Goal: Register for event/course

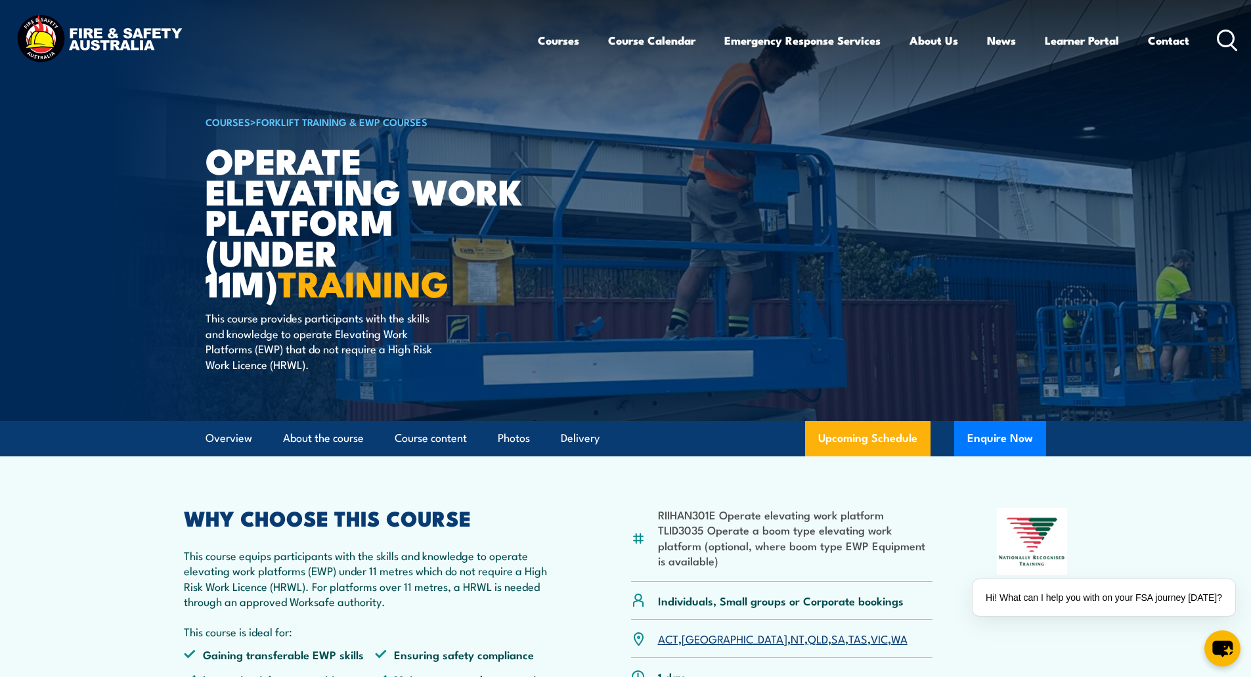
drag, startPoint x: 141, startPoint y: 389, endPoint x: 117, endPoint y: 116, distance: 274.2
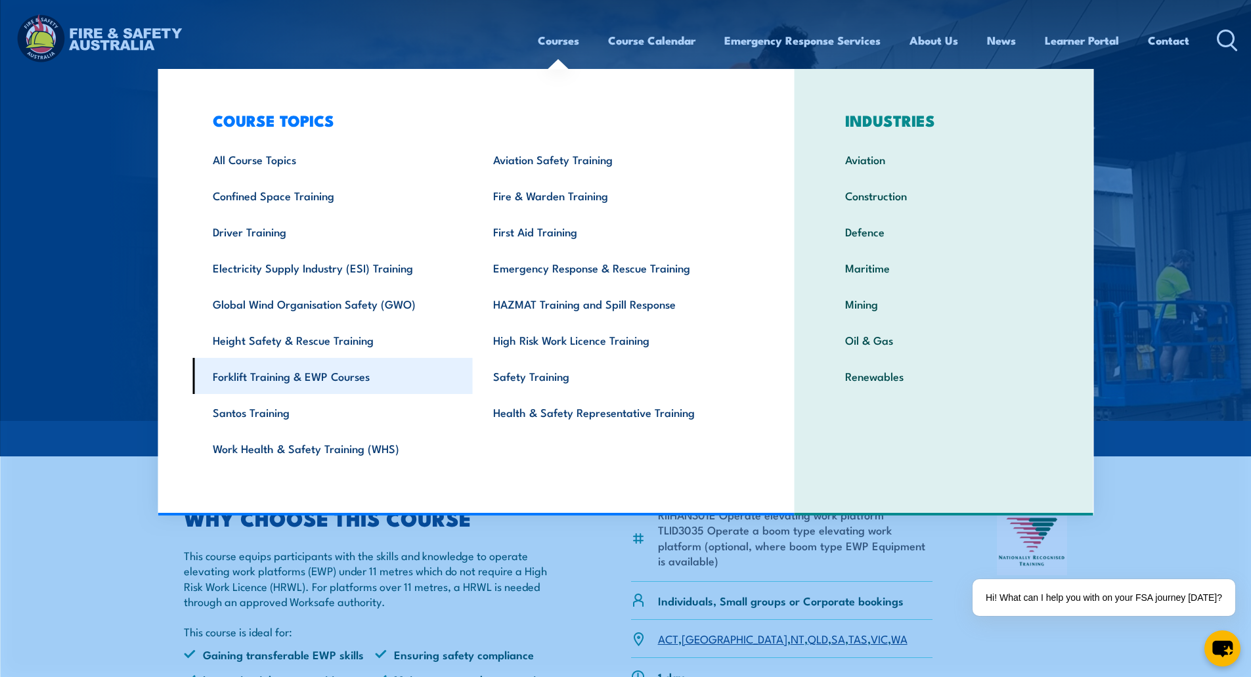
click at [319, 378] on link "Forklift Training & EWP Courses" at bounding box center [332, 376] width 280 height 36
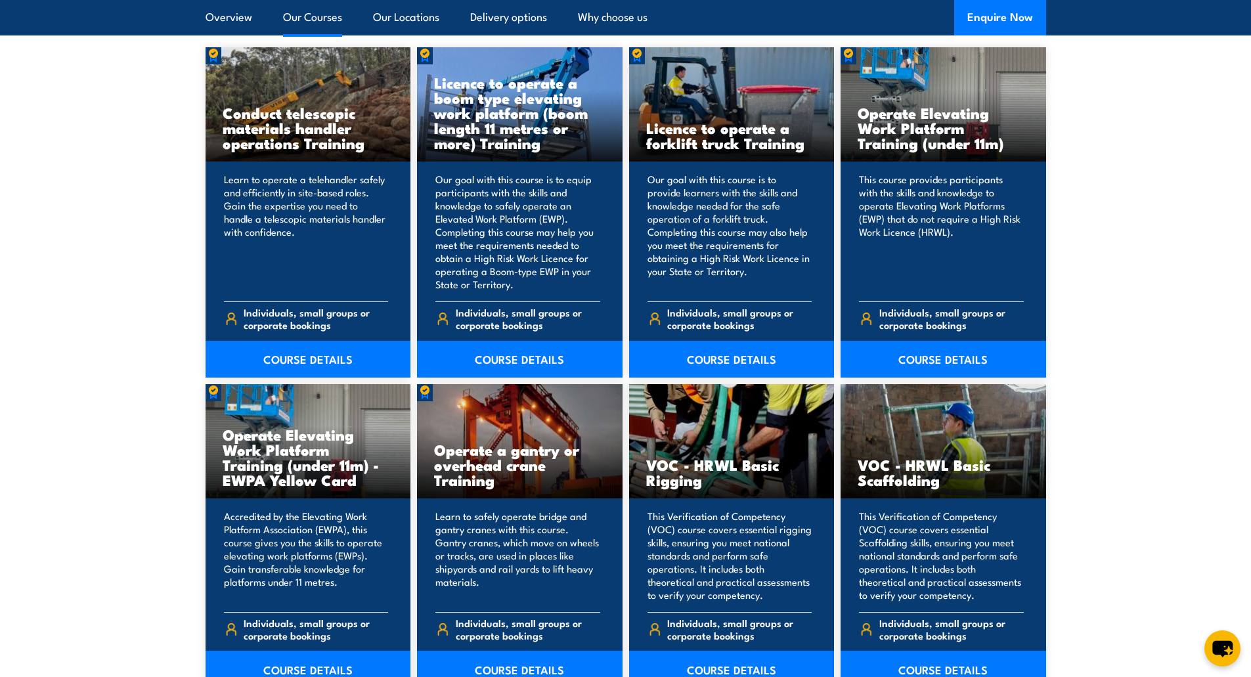
scroll to position [1051, 0]
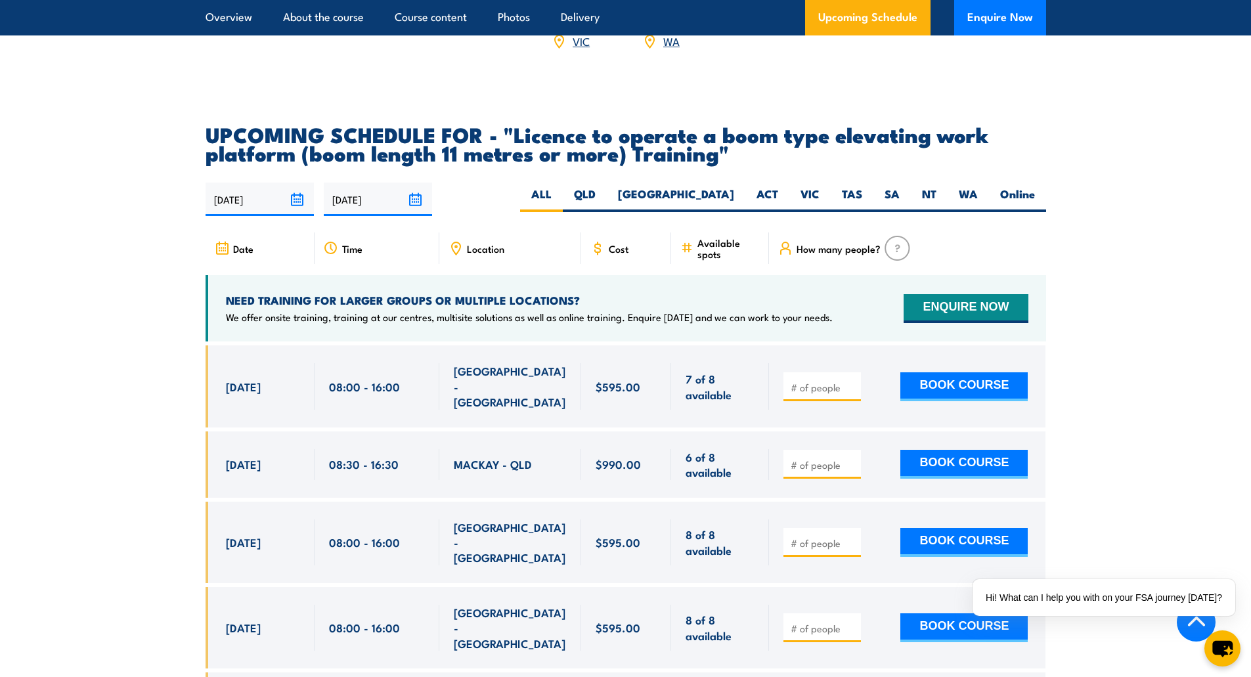
scroll to position [2102, 0]
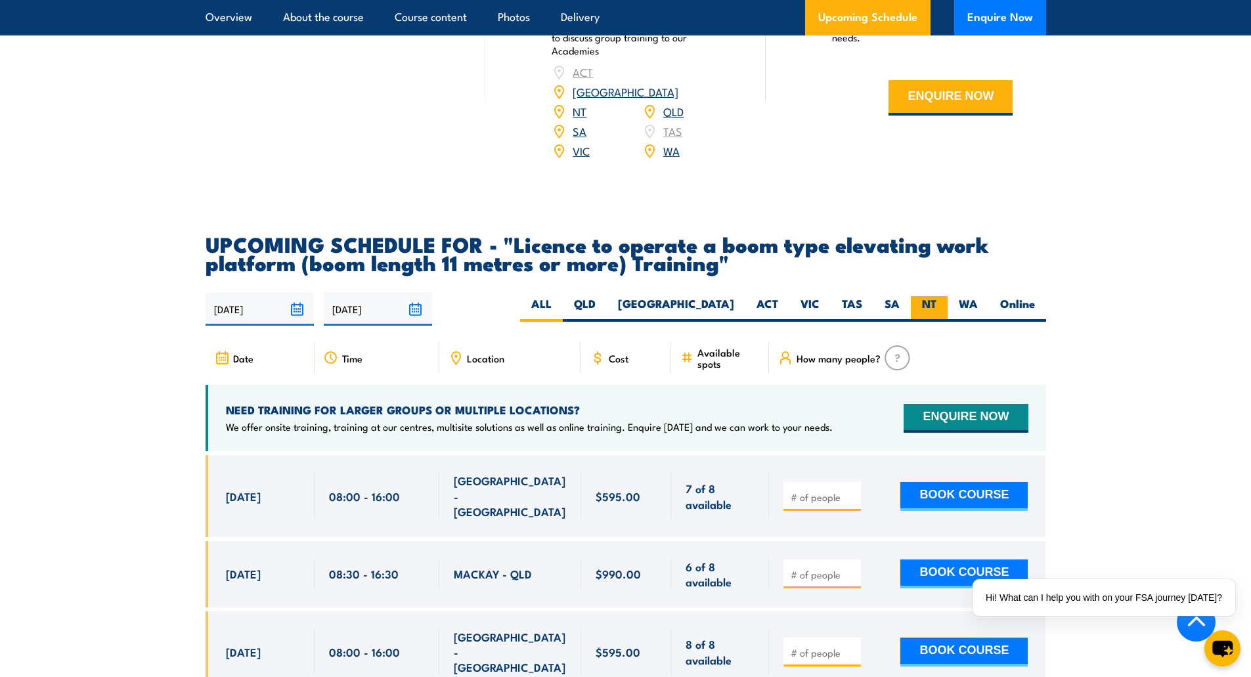
click at [915, 296] on label "NT" at bounding box center [929, 309] width 37 height 26
click at [936, 296] on input "NT" at bounding box center [940, 300] width 9 height 9
radio input "true"
click at [933, 296] on label "NT" at bounding box center [929, 309] width 37 height 26
click at [936, 296] on input "NT" at bounding box center [940, 300] width 9 height 9
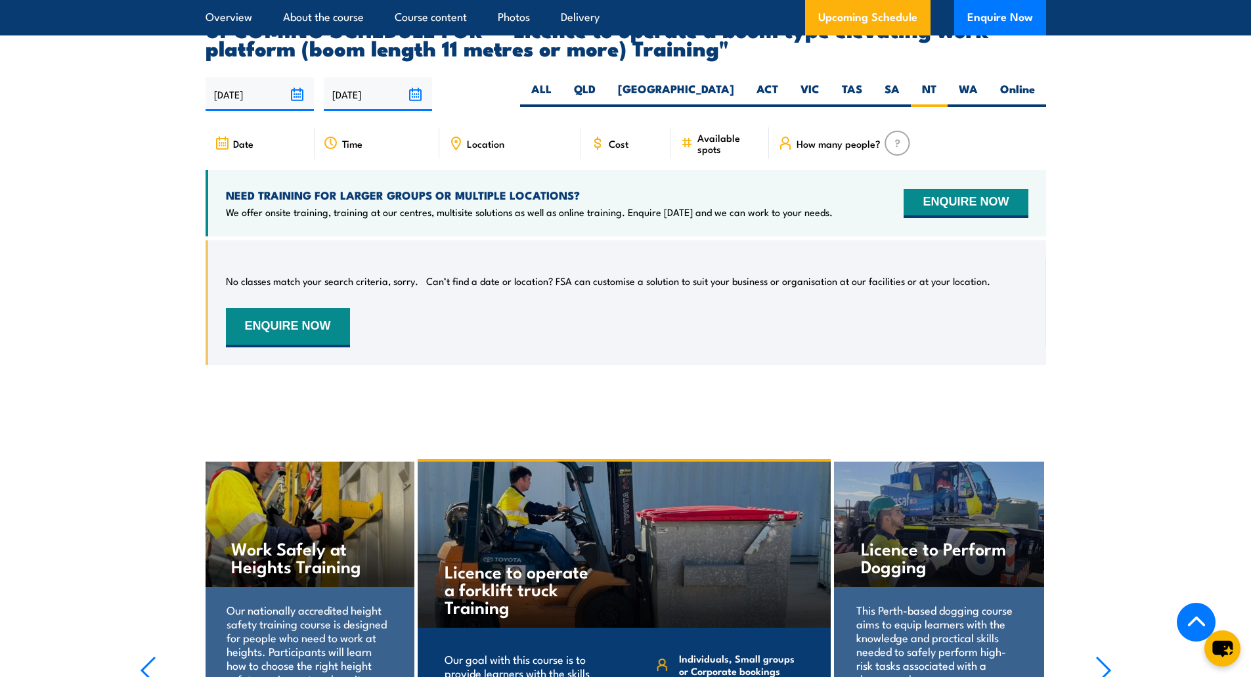
scroll to position [2251, 0]
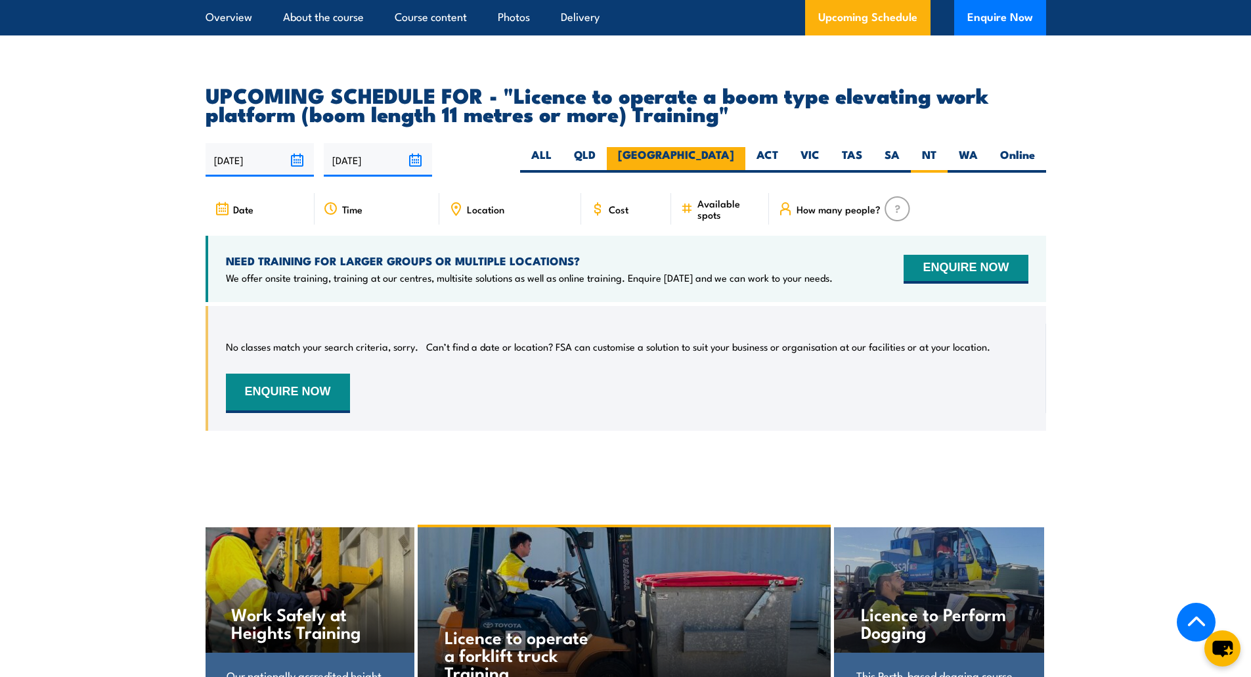
click at [737, 147] on label "NSW" at bounding box center [676, 160] width 139 height 26
click at [737, 147] on input "NSW" at bounding box center [738, 151] width 9 height 9
radio input "true"
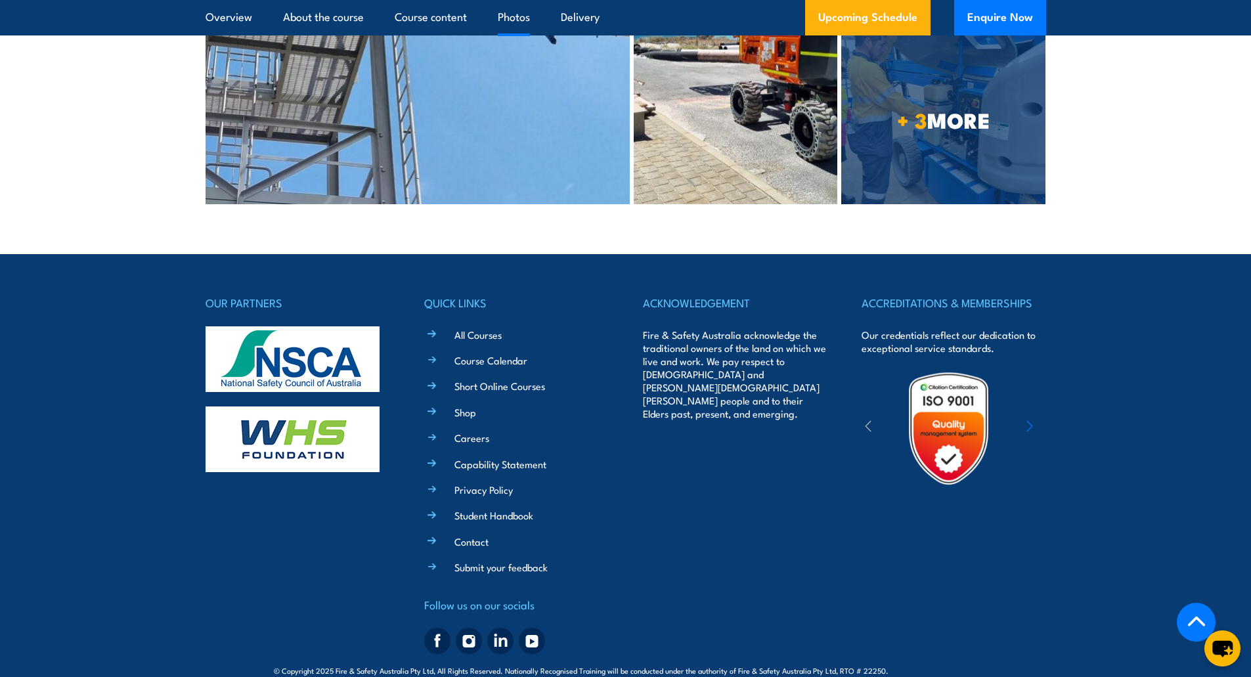
scroll to position [3441, 0]
